Goal: Task Accomplishment & Management: Use online tool/utility

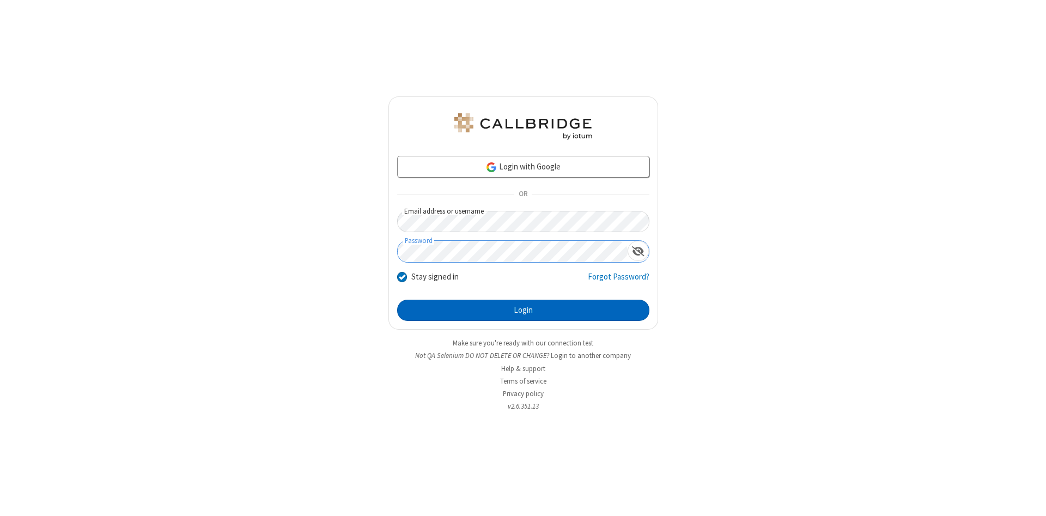
click at [523, 311] on button "Login" at bounding box center [523, 311] width 252 height 22
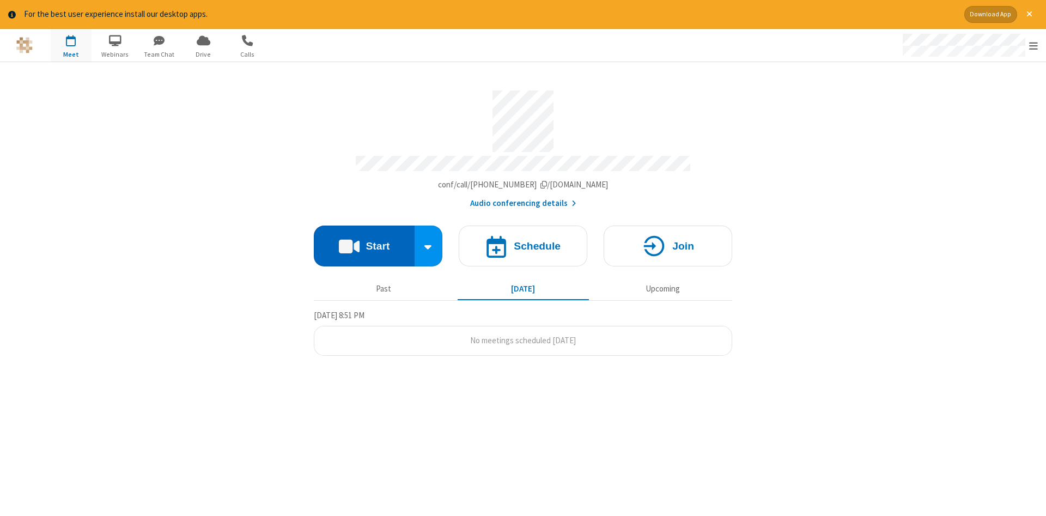
click at [364, 242] on button "Start" at bounding box center [364, 246] width 101 height 41
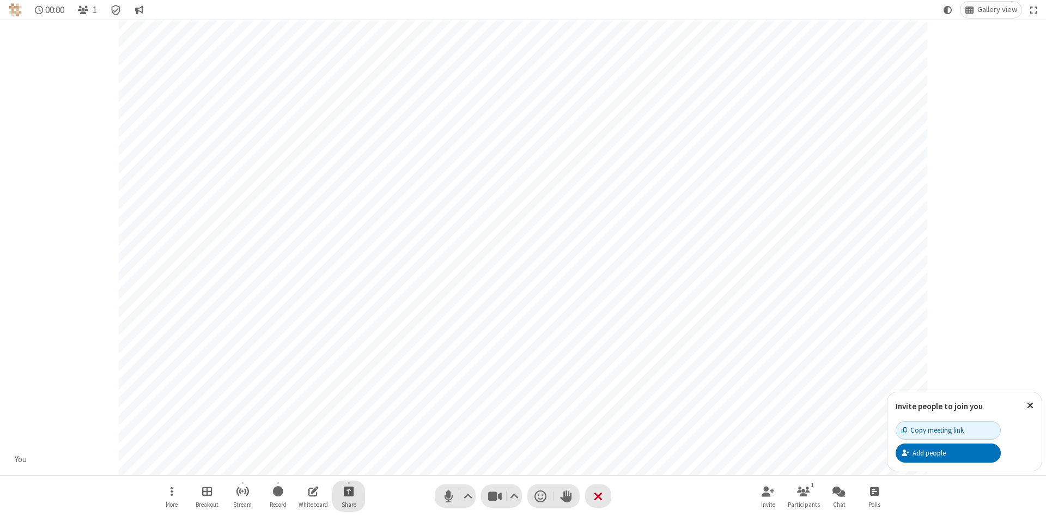
click at [348, 491] on span "Start sharing" at bounding box center [349, 491] width 10 height 14
click at [305, 465] on span "Share my screen" at bounding box center [305, 465] width 13 height 9
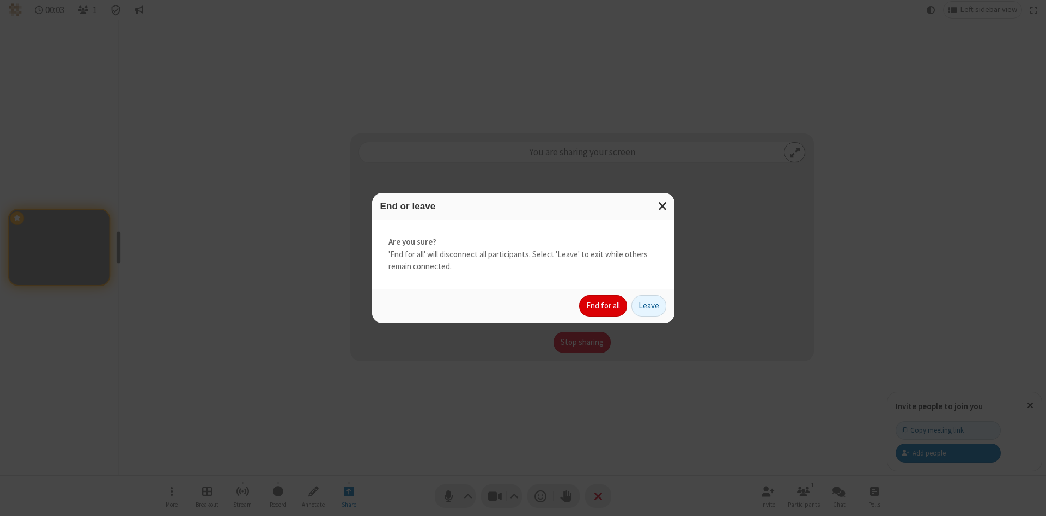
click at [604, 306] on button "End for all" at bounding box center [603, 306] width 48 height 22
